Goal: Transaction & Acquisition: Purchase product/service

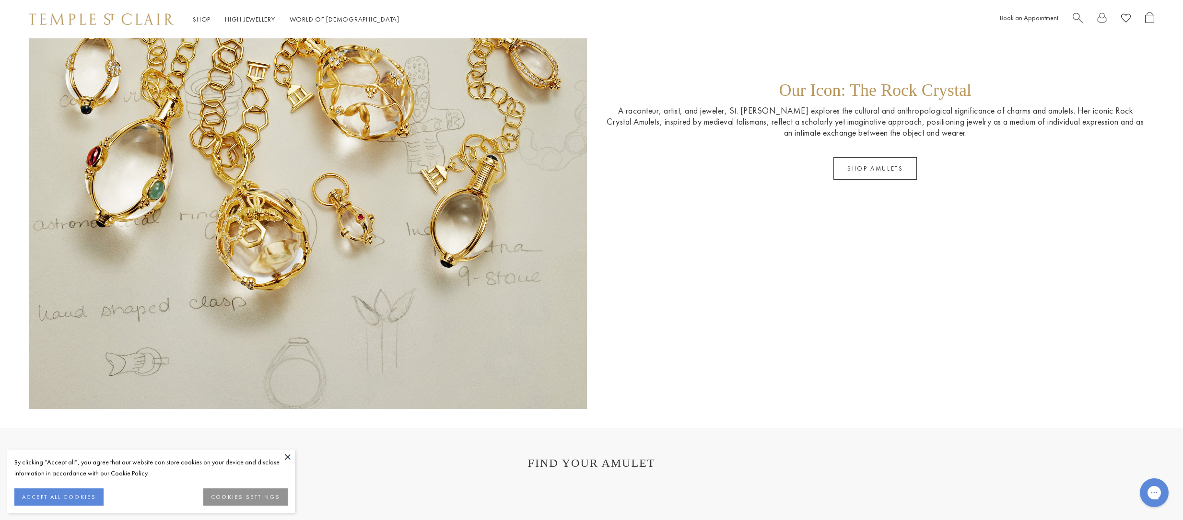
scroll to position [2158, 0]
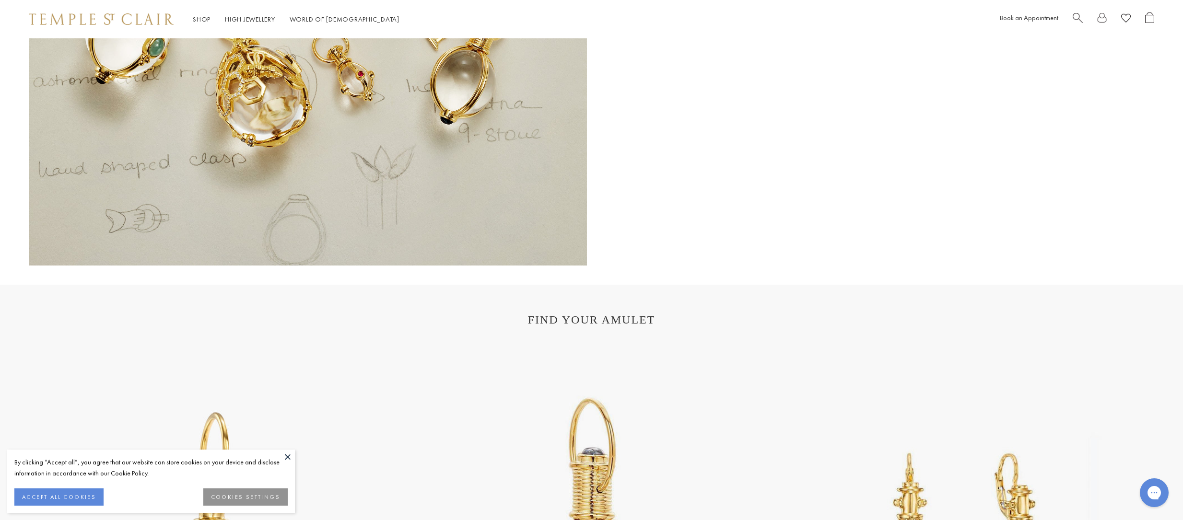
click at [1074, 14] on span "Search" at bounding box center [1078, 17] width 10 height 10
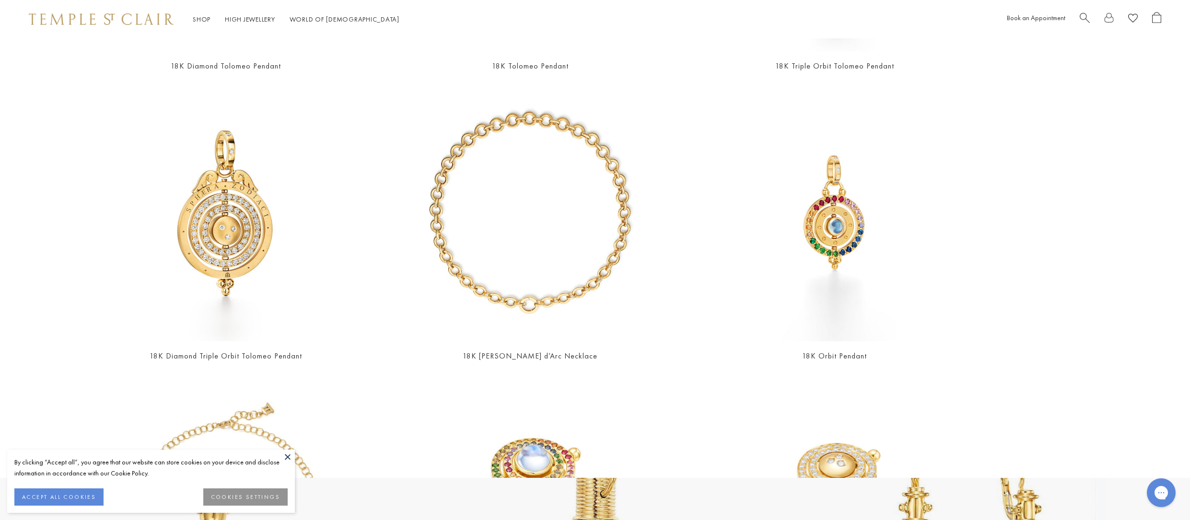
scroll to position [553, 0]
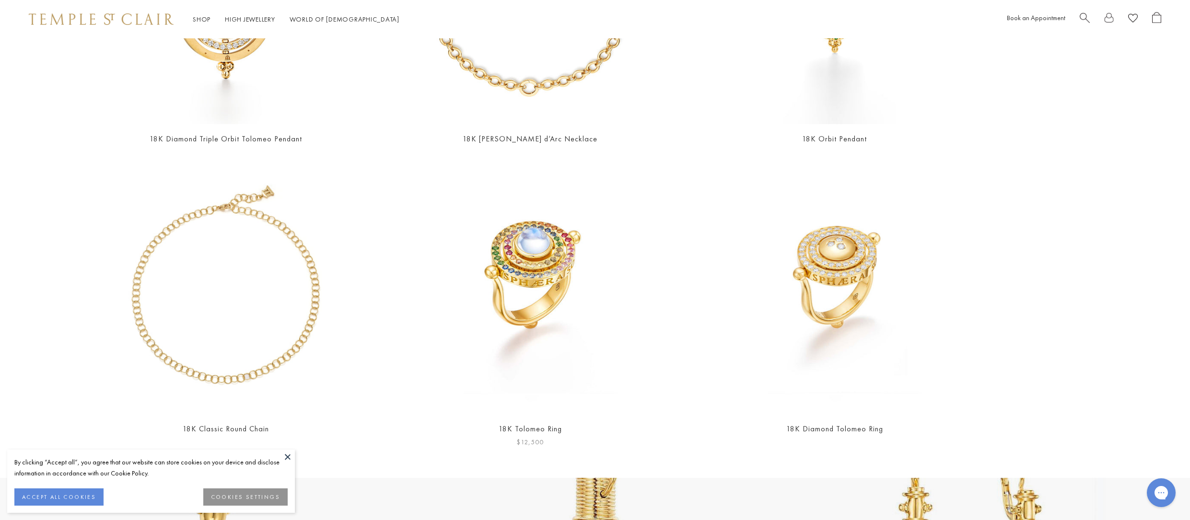
type input "****"
click at [563, 225] on img at bounding box center [530, 286] width 257 height 257
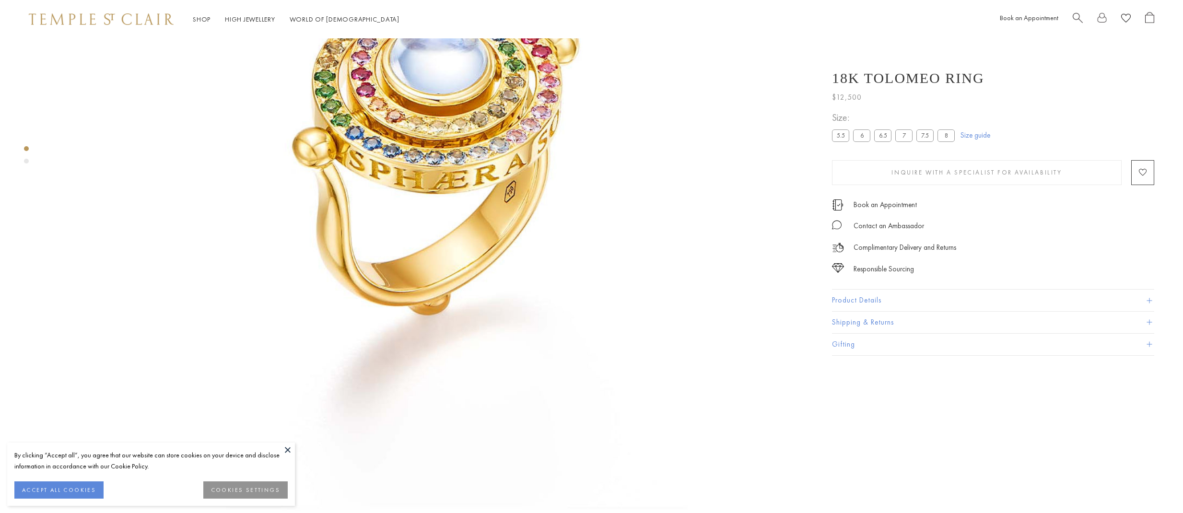
click at [886, 294] on button "Product Details" at bounding box center [993, 301] width 322 height 22
